Goal: Use online tool/utility: Utilize a website feature to perform a specific function

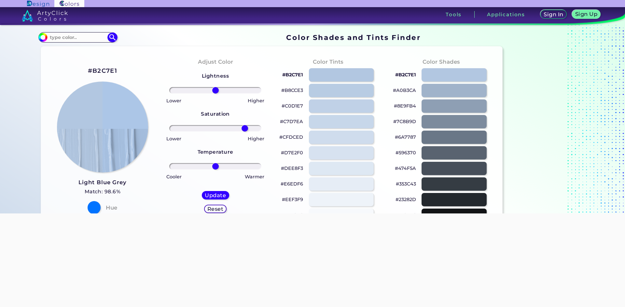
drag, startPoint x: 215, startPoint y: 127, endPoint x: 243, endPoint y: 128, distance: 28.7
type input "69"
click at [243, 128] on input "range" at bounding box center [215, 128] width 92 height 7
click at [220, 195] on h5 "Update" at bounding box center [215, 195] width 19 height 5
type input "#acc6e7"
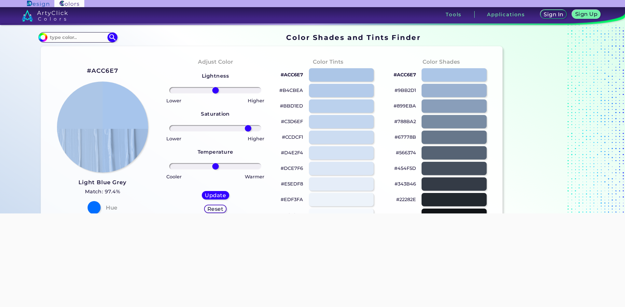
drag, startPoint x: 215, startPoint y: 129, endPoint x: 246, endPoint y: 134, distance: 31.0
type input "76"
click at [246, 132] on input "range" at bounding box center [215, 128] width 92 height 7
click at [215, 194] on h5 "Update" at bounding box center [215, 195] width 19 height 5
type input "#a7c5ec"
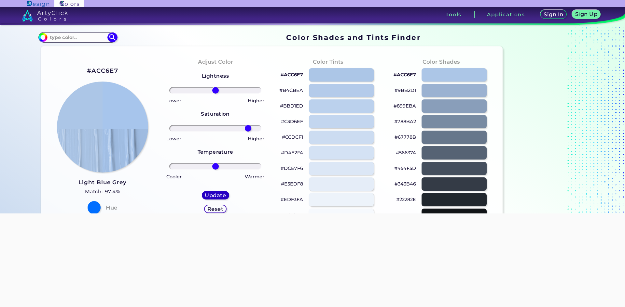
type input "0"
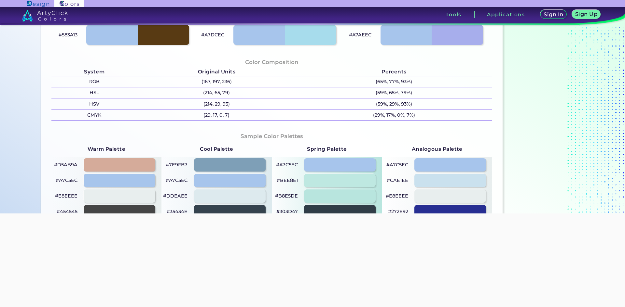
scroll to position [293, 0]
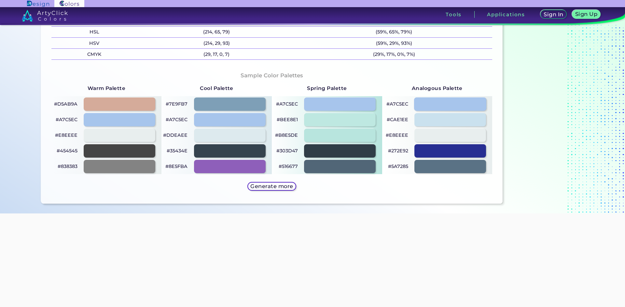
click at [438, 105] on div at bounding box center [450, 104] width 72 height 13
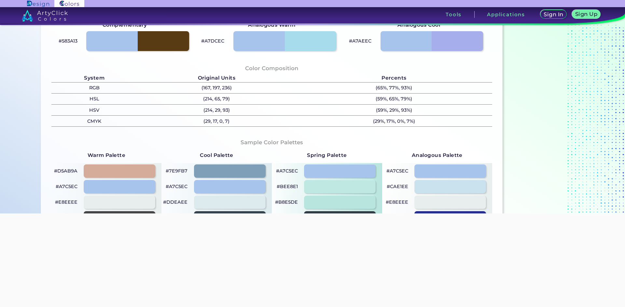
scroll to position [228, 0]
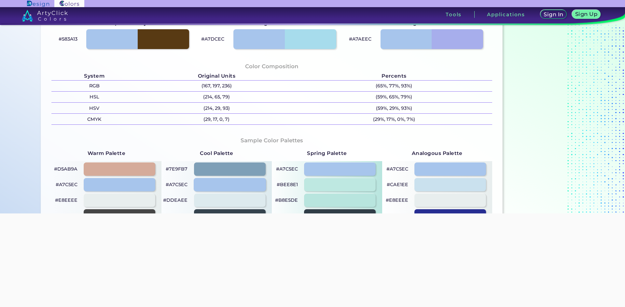
click at [234, 189] on div at bounding box center [230, 184] width 72 height 13
type input "#a7c5ec"
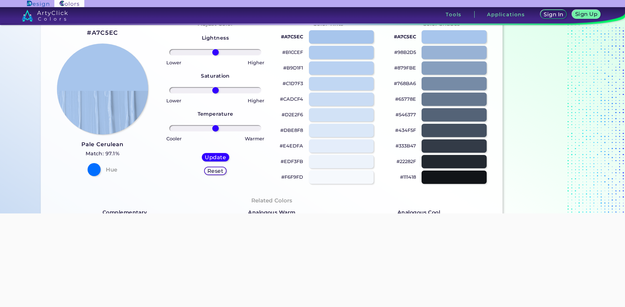
scroll to position [0, 0]
